Goal: Information Seeking & Learning: Learn about a topic

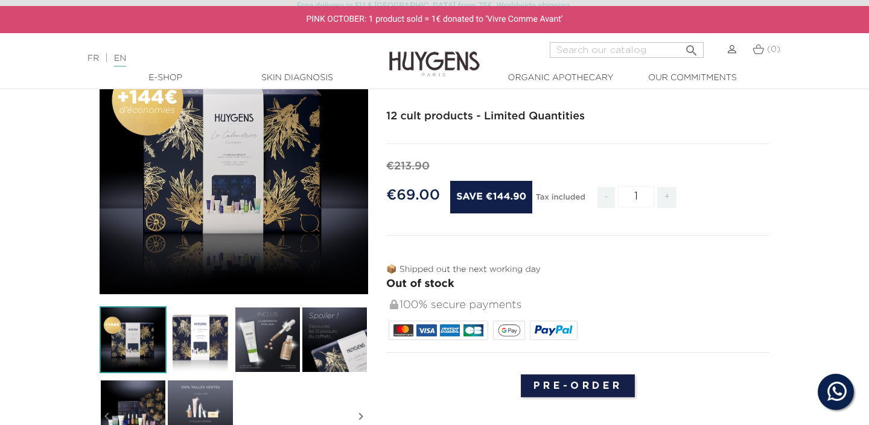
scroll to position [142, 0]
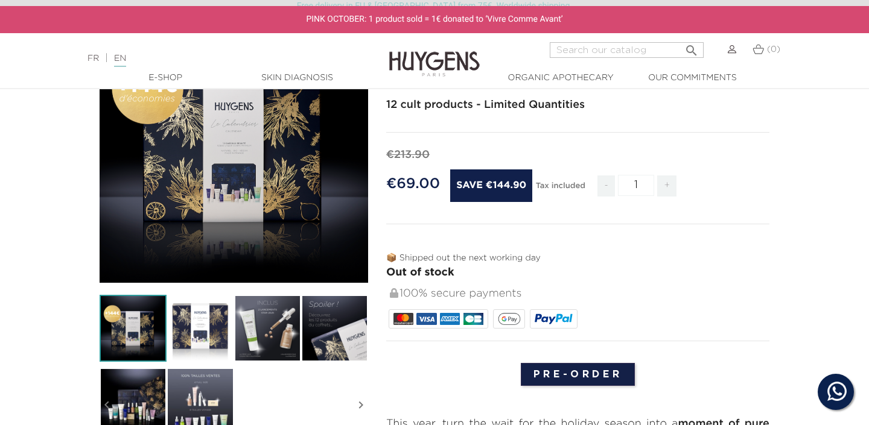
click at [323, 318] on img at bounding box center [334, 328] width 67 height 67
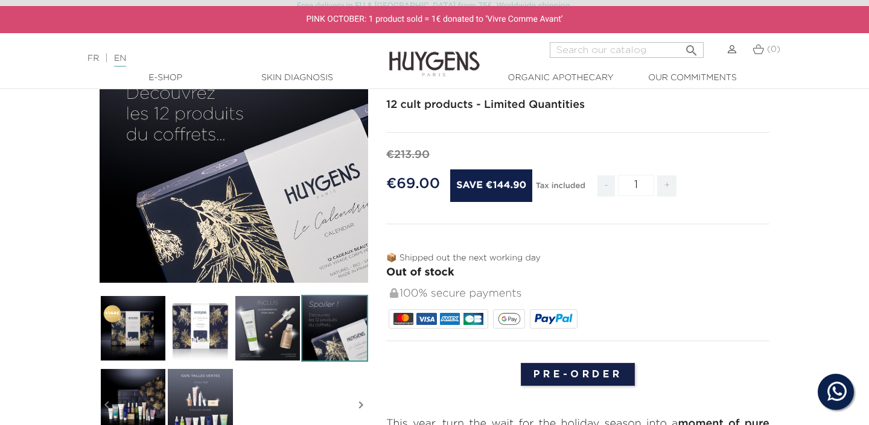
click at [267, 318] on img at bounding box center [267, 328] width 67 height 67
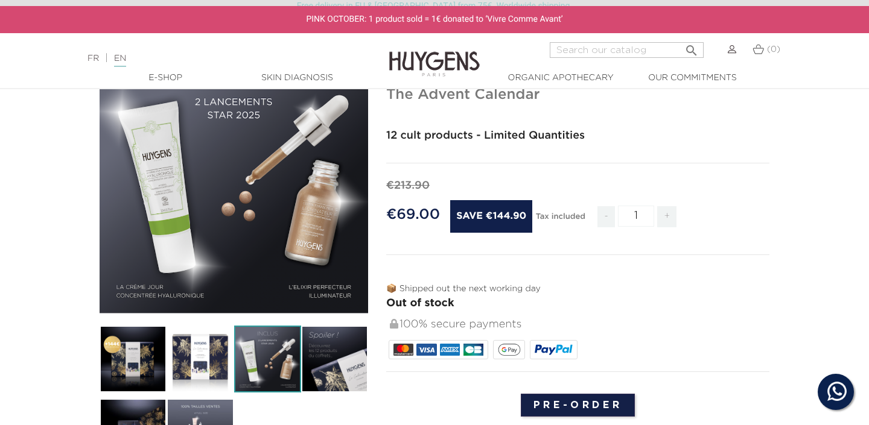
scroll to position [115, 0]
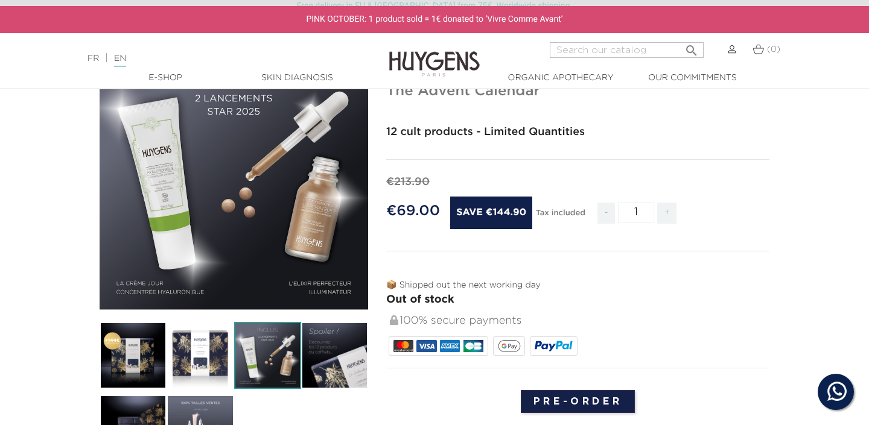
click at [115, 363] on img at bounding box center [133, 355] width 67 height 67
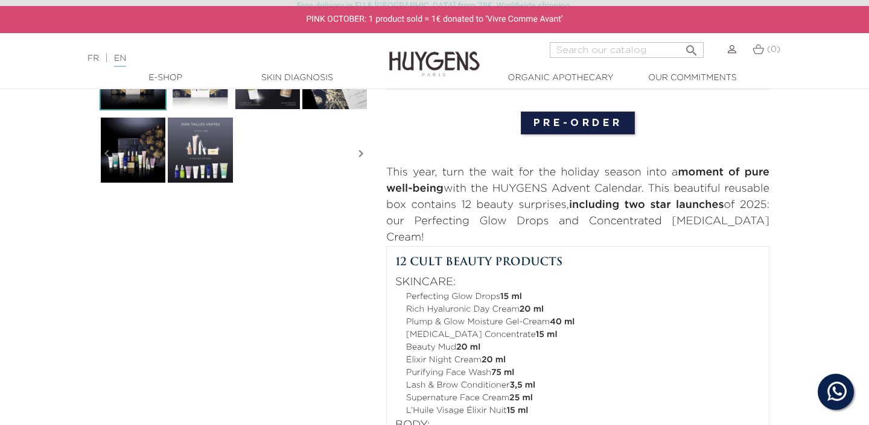
scroll to position [384, 0]
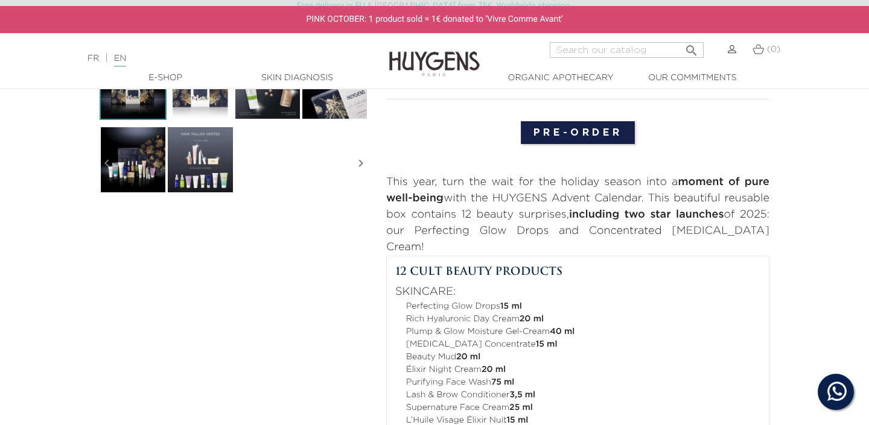
drag, startPoint x: 387, startPoint y: 180, endPoint x: 764, endPoint y: 230, distance: 380.2
click at [764, 230] on p "This year, turn the wait for the holiday season into a moment of pure well-bein…" at bounding box center [577, 214] width 383 height 81
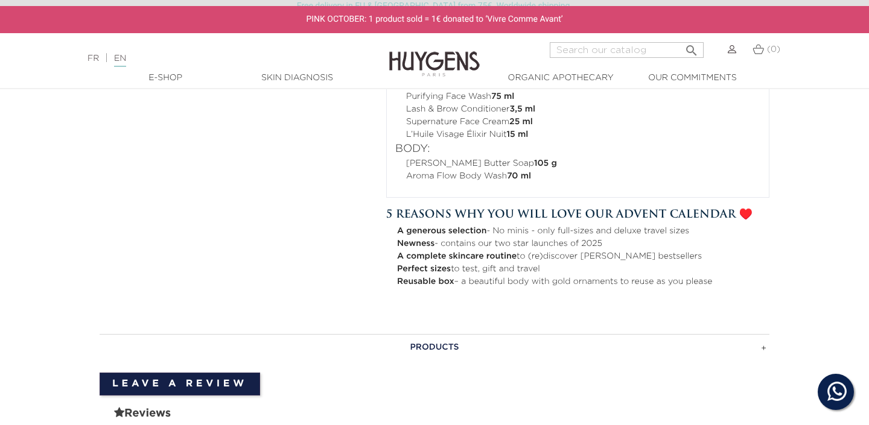
scroll to position [691, 0]
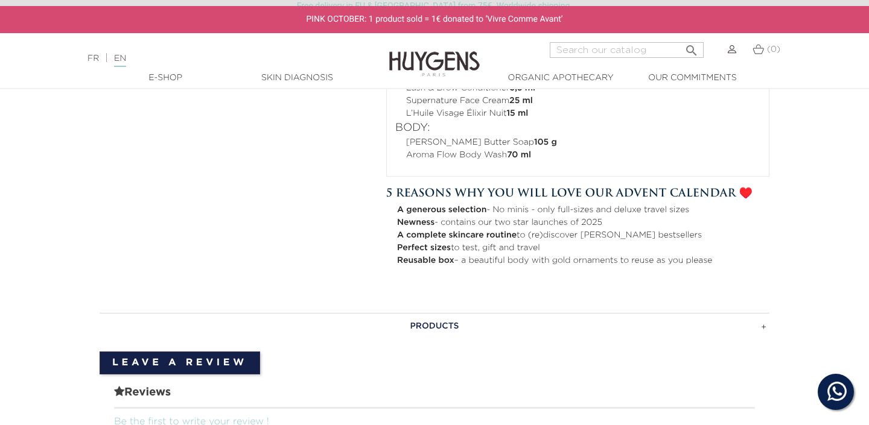
click at [412, 218] on strong "Newness" at bounding box center [415, 222] width 37 height 8
drag, startPoint x: 386, startPoint y: 176, endPoint x: 726, endPoint y: 249, distance: 348.0
click at [726, 249] on div "5 reasons why you will love our advent calendar ♥️ A generous selection - No mi…" at bounding box center [577, 226] width 383 height 81
copy div "5 reasons why you will love our advent calendar ♥️ A generous selection - No mi…"
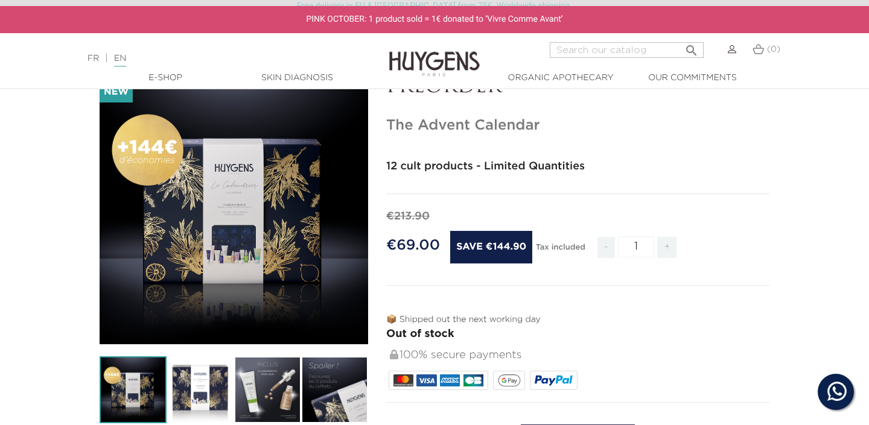
scroll to position [71, 0]
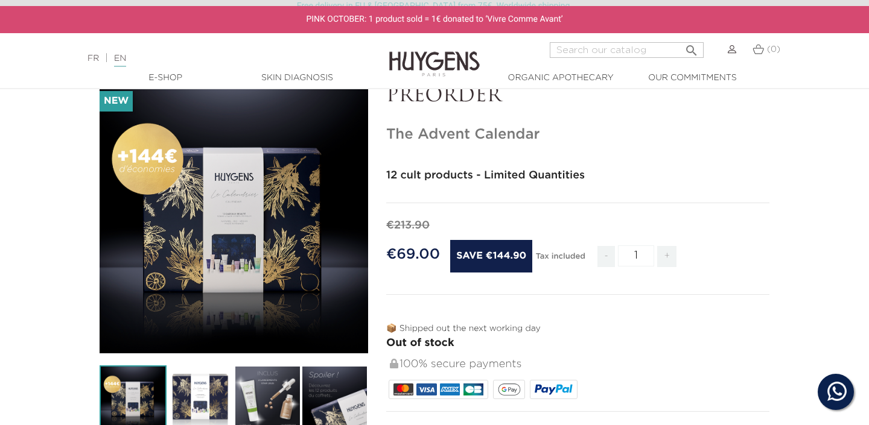
click at [174, 212] on div "" at bounding box center [234, 219] width 268 height 268
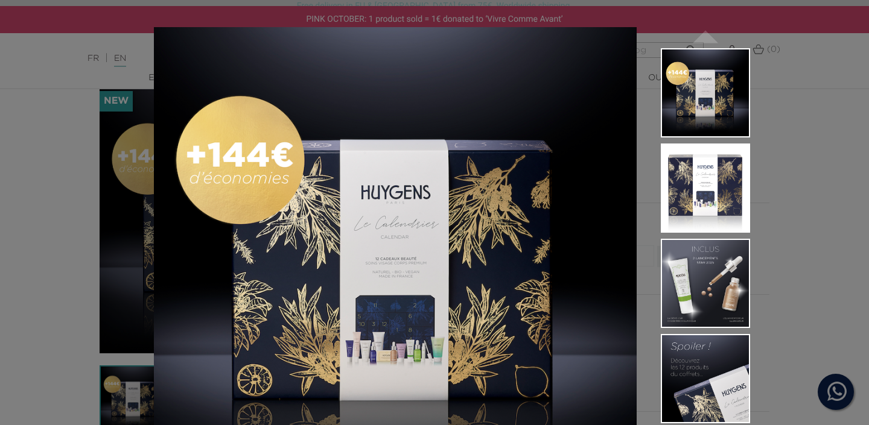
click at [451, 182] on img at bounding box center [395, 268] width 483 height 483
click at [72, 241] on div "12 cult products - Limited Quantities  " at bounding box center [434, 212] width 869 height 425
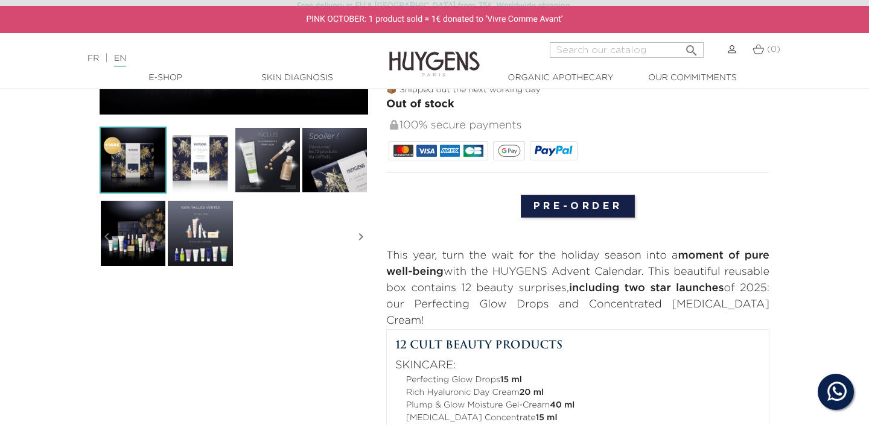
scroll to position [296, 0]
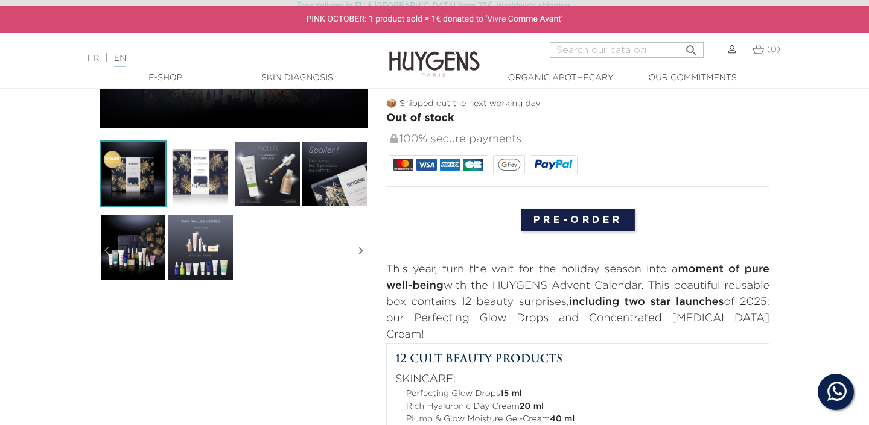
click at [266, 176] on img at bounding box center [267, 174] width 67 height 67
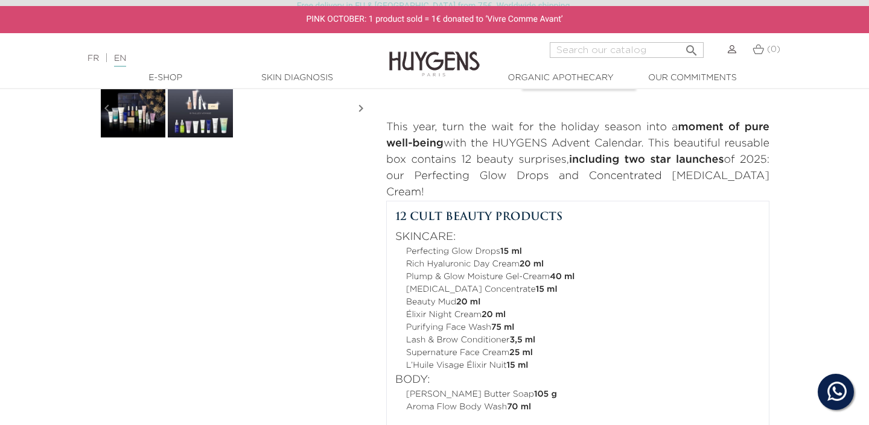
scroll to position [441, 0]
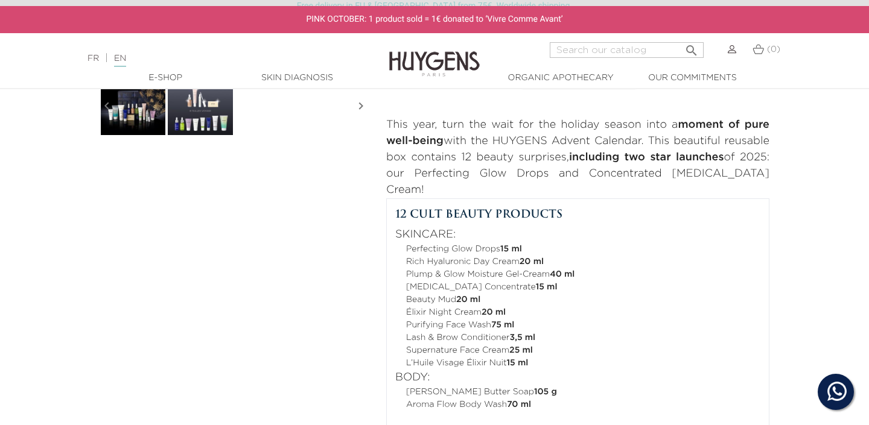
click at [195, 122] on img at bounding box center [199, 102] width 67 height 67
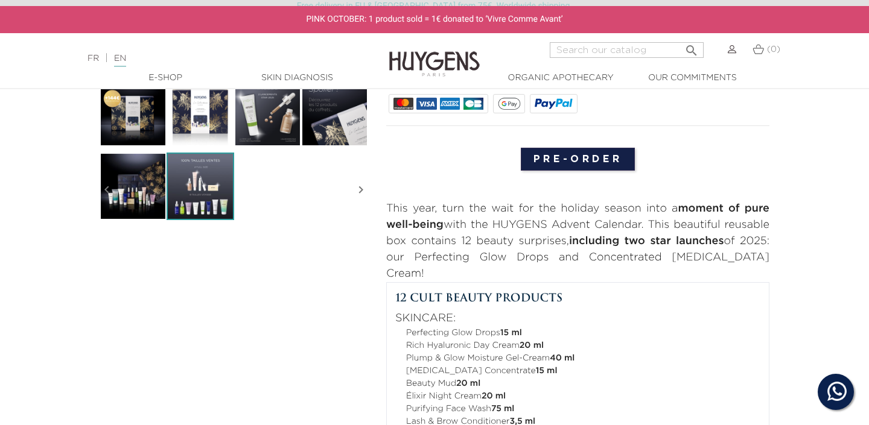
scroll to position [347, 0]
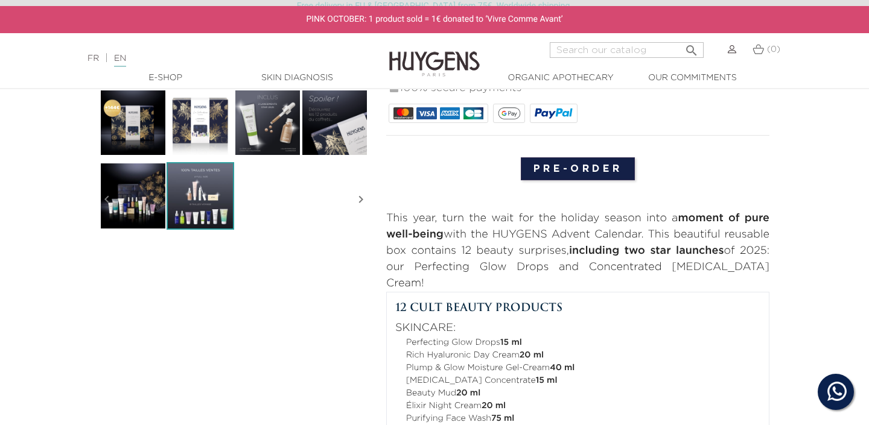
click at [206, 166] on img at bounding box center [199, 195] width 67 height 67
click at [217, 195] on img at bounding box center [199, 195] width 67 height 67
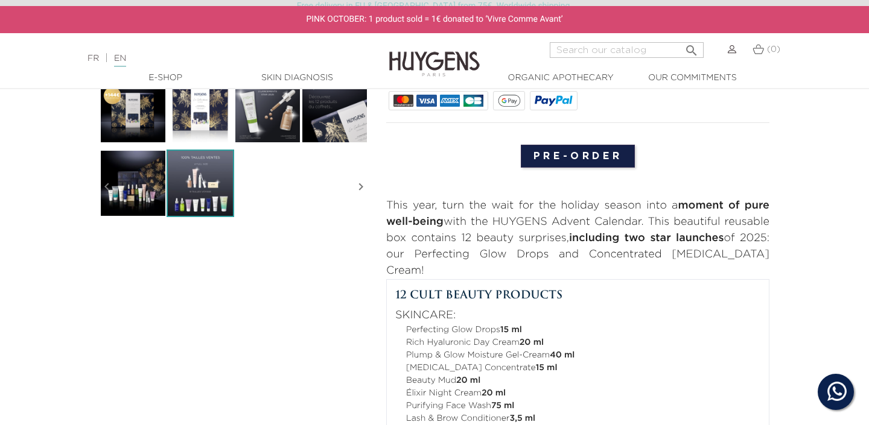
click at [132, 186] on img at bounding box center [133, 183] width 67 height 67
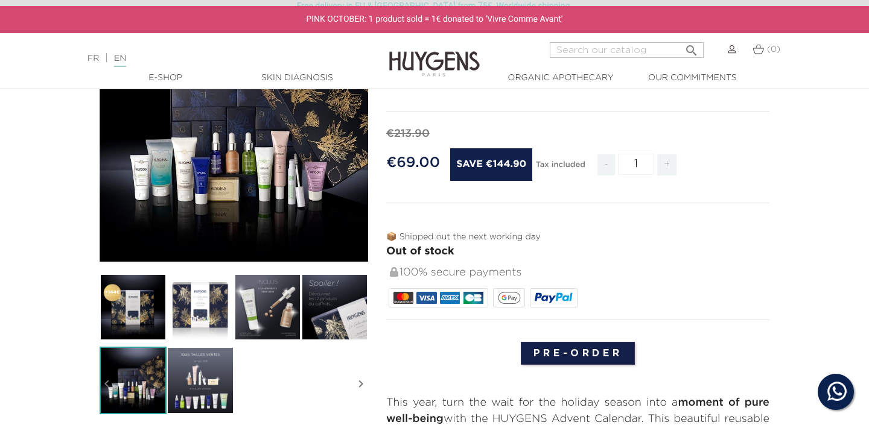
scroll to position [223, 0]
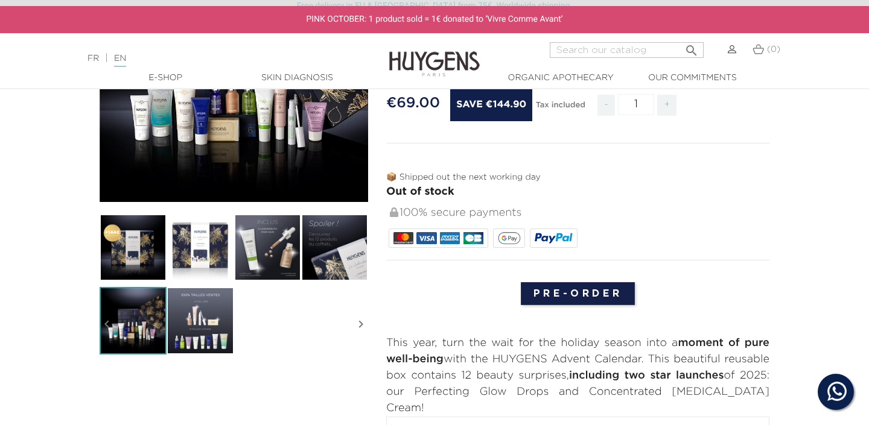
click at [110, 249] on img at bounding box center [133, 247] width 67 height 67
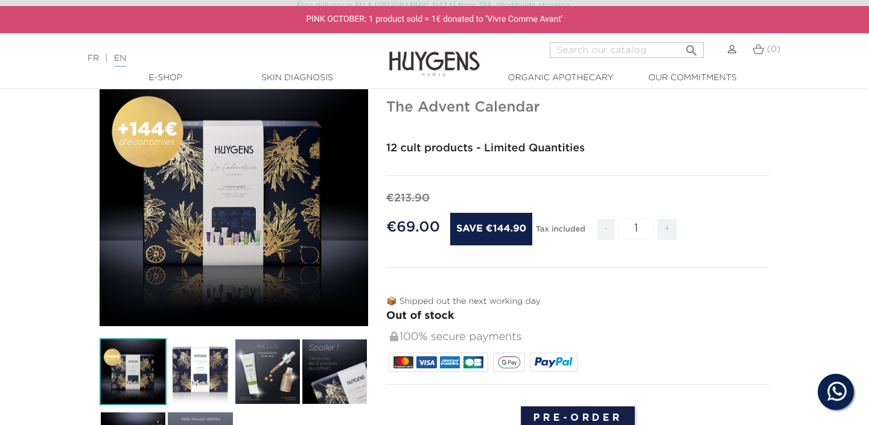
scroll to position [97, 0]
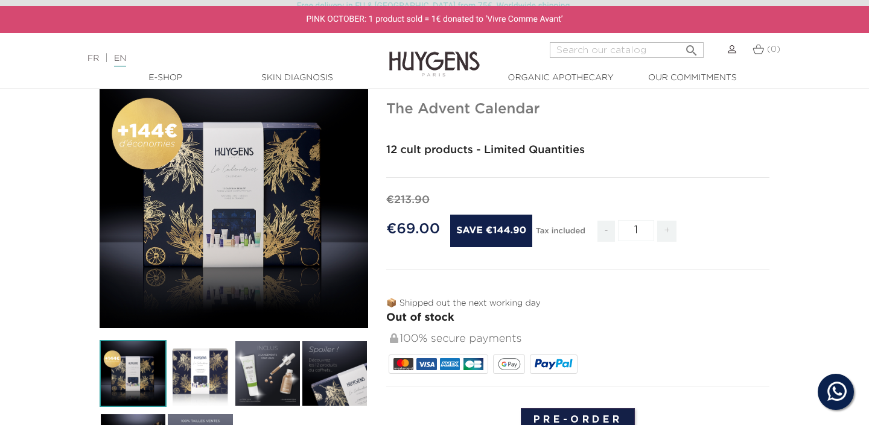
click at [714, 166] on h2 "12 cult products - Limited Quantities" at bounding box center [577, 154] width 383 height 25
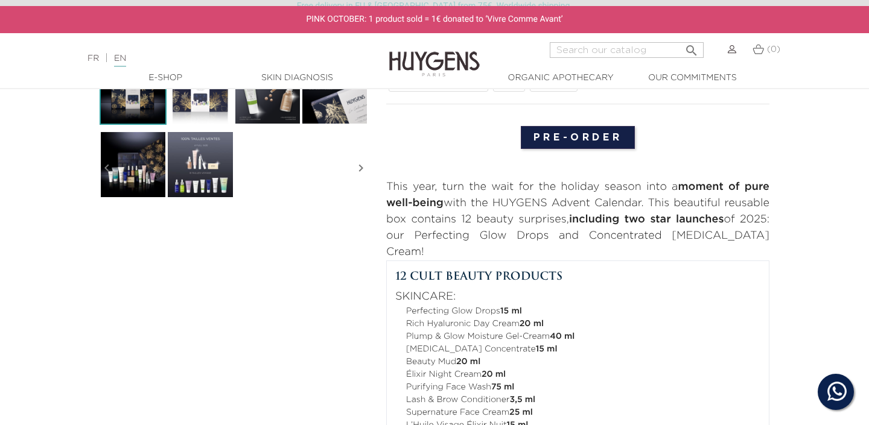
scroll to position [392, 0]
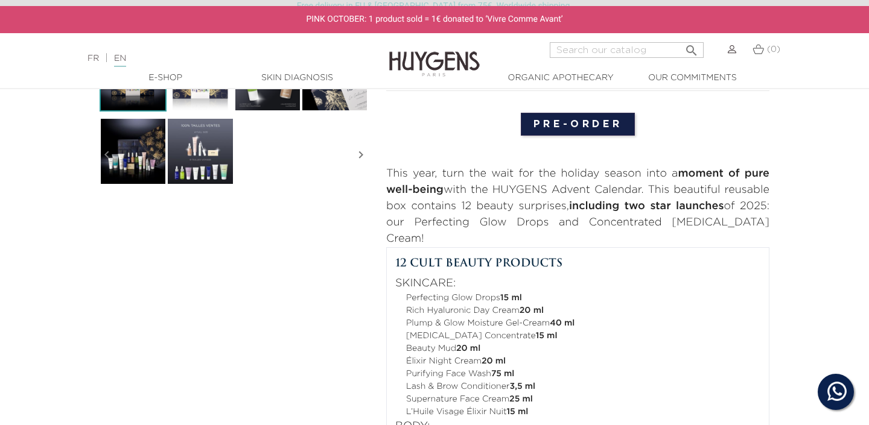
drag, startPoint x: 386, startPoint y: 171, endPoint x: 781, endPoint y: 223, distance: 398.0
click at [781, 223] on section "-€144.90 New   " at bounding box center [434, 178] width 869 height 829
copy p "This year, turn the wait for the holiday season into a moment of pure well-bein…"
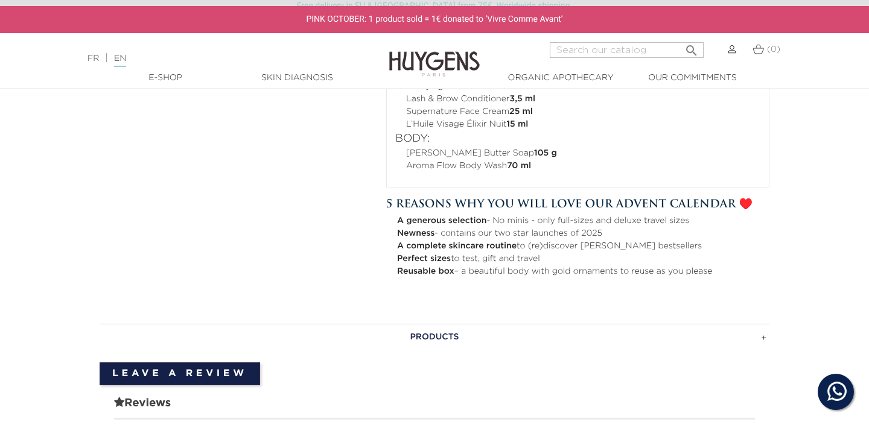
scroll to position [686, 0]
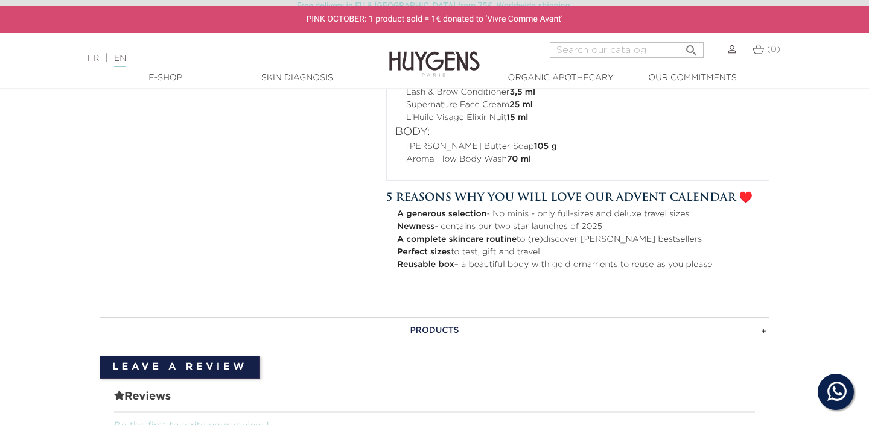
drag, startPoint x: 385, startPoint y: 181, endPoint x: 803, endPoint y: 249, distance: 423.5
copy div "5 reasons why you will love our advent calendar ♥️ A generous selection - No mi…"
click at [546, 221] on li "Newness - contains our two star launches of 2025" at bounding box center [583, 227] width 372 height 13
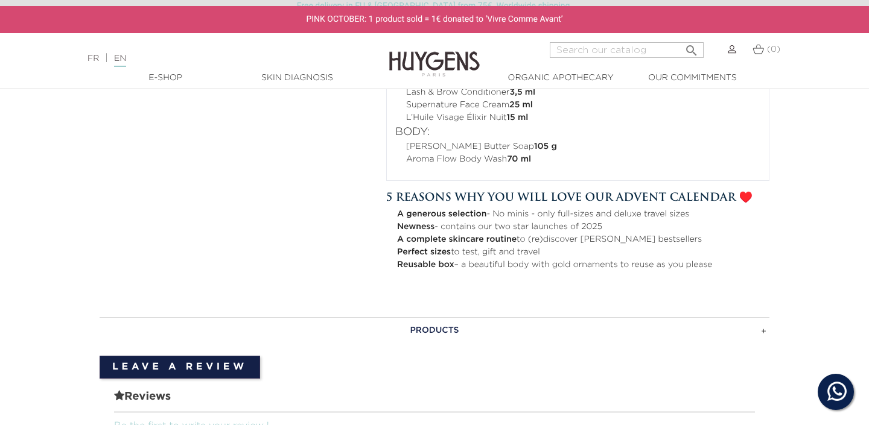
click at [542, 208] on li "A generous selection - No minis - only full-sizes and deluxe travel sizes" at bounding box center [583, 214] width 372 height 13
drag, startPoint x: 494, startPoint y: 200, endPoint x: 704, endPoint y: 197, distance: 209.9
click at [704, 208] on li "A generous selection - No minis - only full-sizes and deluxe travel sizes" at bounding box center [583, 214] width 372 height 13
click at [496, 208] on li "A generous selection - No minis - only full-sizes and deluxe travel sizes" at bounding box center [583, 214] width 372 height 13
drag, startPoint x: 496, startPoint y: 198, endPoint x: 719, endPoint y: 198, distance: 223.2
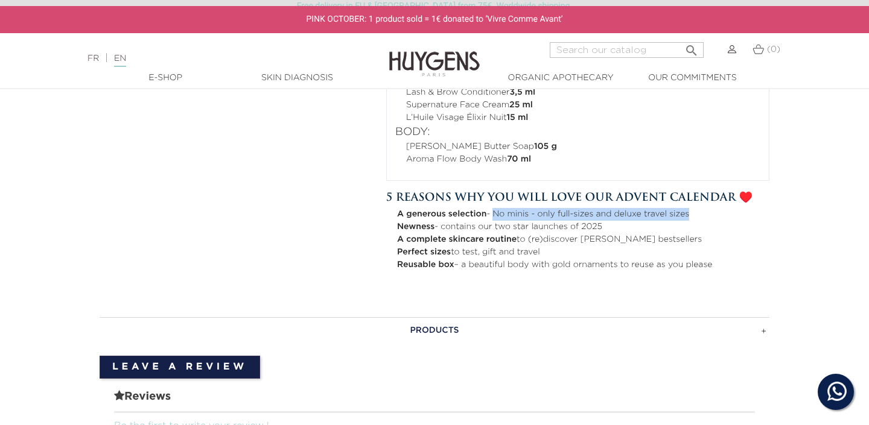
click at [719, 208] on li "A generous selection - No minis - only full-sizes and deluxe travel sizes" at bounding box center [583, 214] width 372 height 13
copy li "No minis - only full-sizes and deluxe travel sizes"
